Goal: Task Accomplishment & Management: Manage account settings

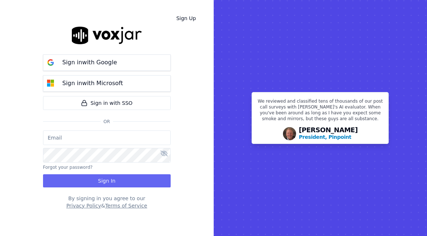
click at [120, 140] on input "email" at bounding box center [107, 137] width 128 height 15
type input "[EMAIL_ADDRESS][DOMAIN_NAME]"
